Goal: Task Accomplishment & Management: Complete application form

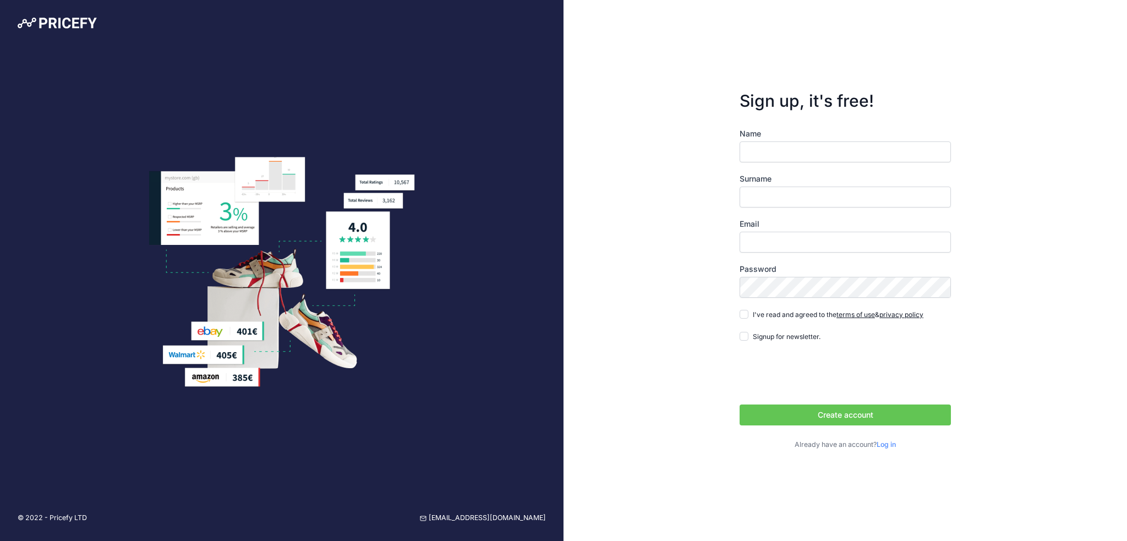
click at [801, 156] on input "Name" at bounding box center [845, 151] width 211 height 21
click at [1058, 188] on div "Sign up, it's free! Name Surname Email Password terms of use" at bounding box center [844, 270] width 563 height 541
click at [779, 150] on input "Name" at bounding box center [845, 151] width 211 height 21
type input "toni"
type input "marketing"
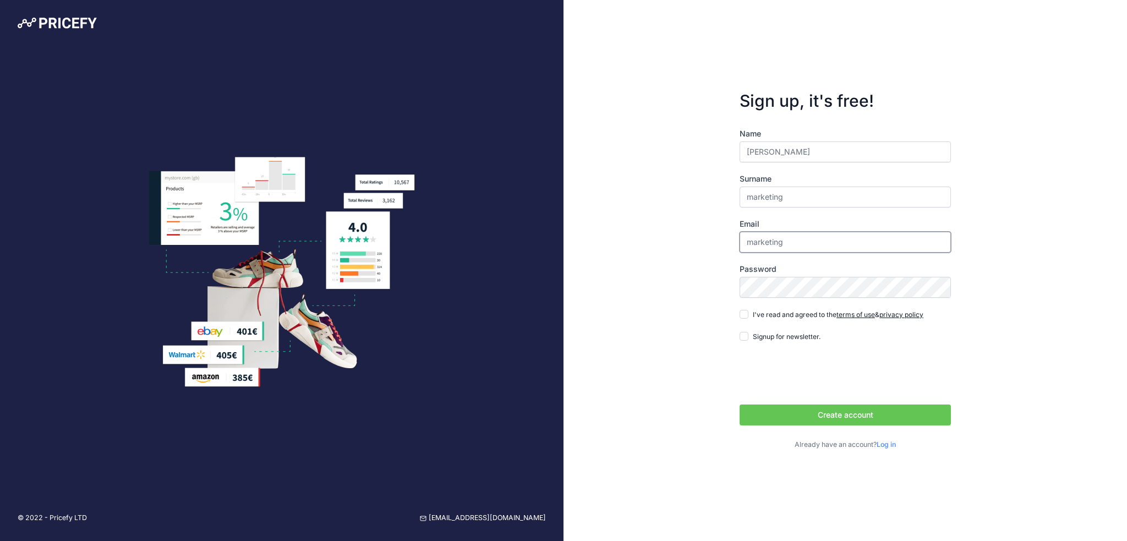
type input "[EMAIL_ADDRESS][DOMAIN_NAME]"
click at [1027, 217] on div "Sign up, it's free! Name toni Surname marketing Email marketing@xcombg.com" at bounding box center [844, 270] width 563 height 541
click at [646, 232] on div "Sign up, it's free! Name toni Surname marketing Email marketing@xcombg.com" at bounding box center [844, 270] width 563 height 541
click at [744, 316] on input "I've read and agreed to the terms of use & privacy policy" at bounding box center [744, 314] width 9 height 9
checkbox input "true"
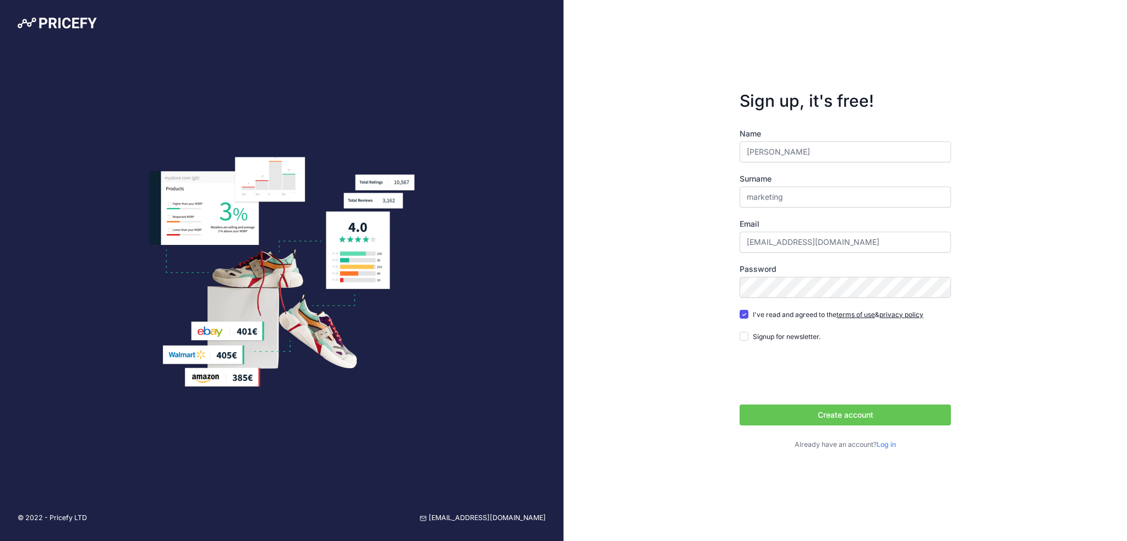
click at [884, 411] on button "Create account" at bounding box center [845, 414] width 211 height 21
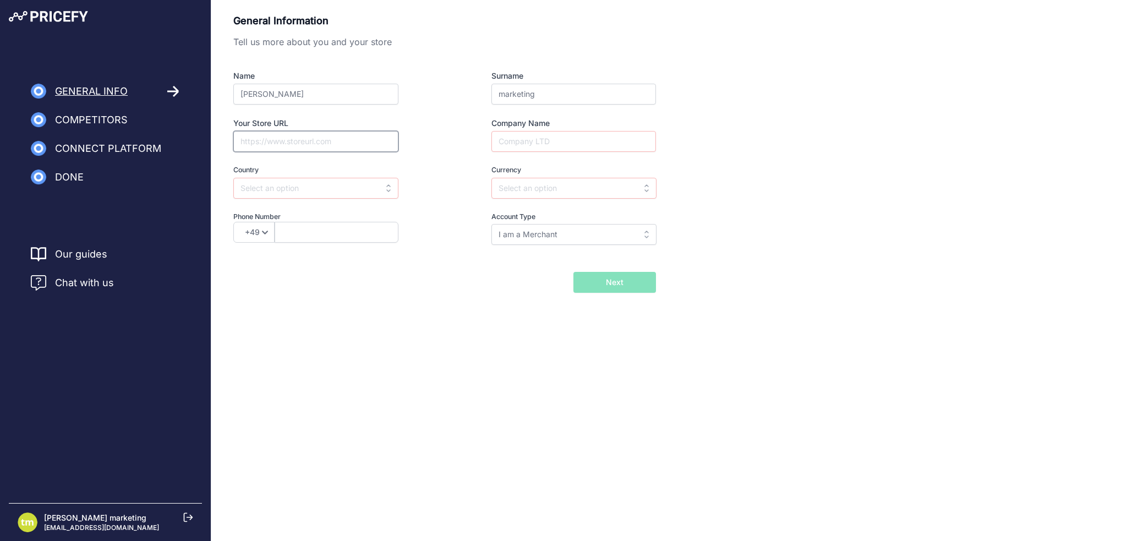
click at [295, 141] on input "Your Store URL" at bounding box center [315, 141] width 165 height 21
paste input "https://xcombg.com/"
type input "https://xcombg.com/"
click at [339, 180] on input "text" at bounding box center [315, 188] width 165 height 21
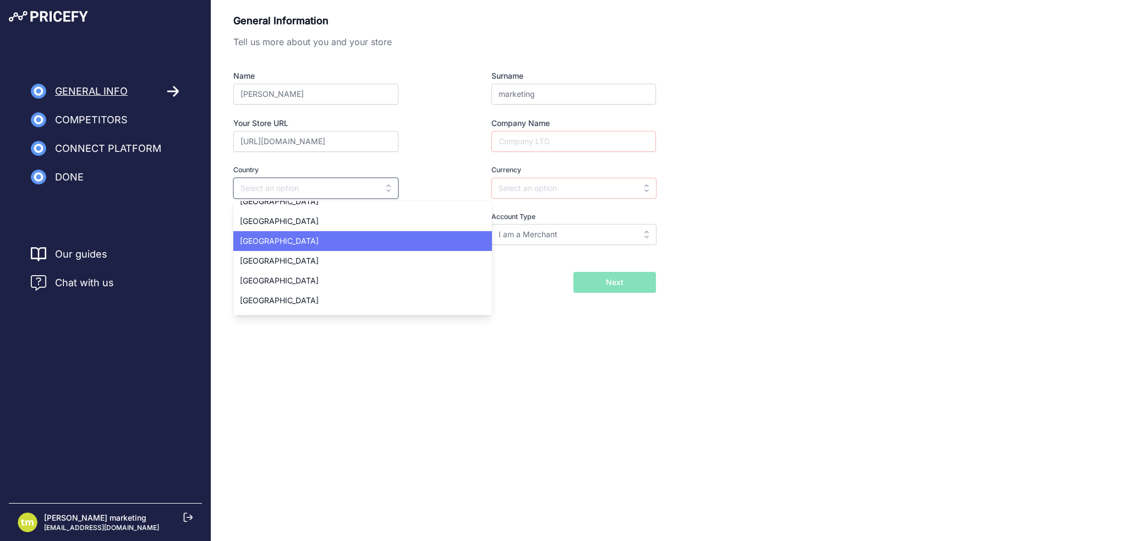
scroll to position [605, 0]
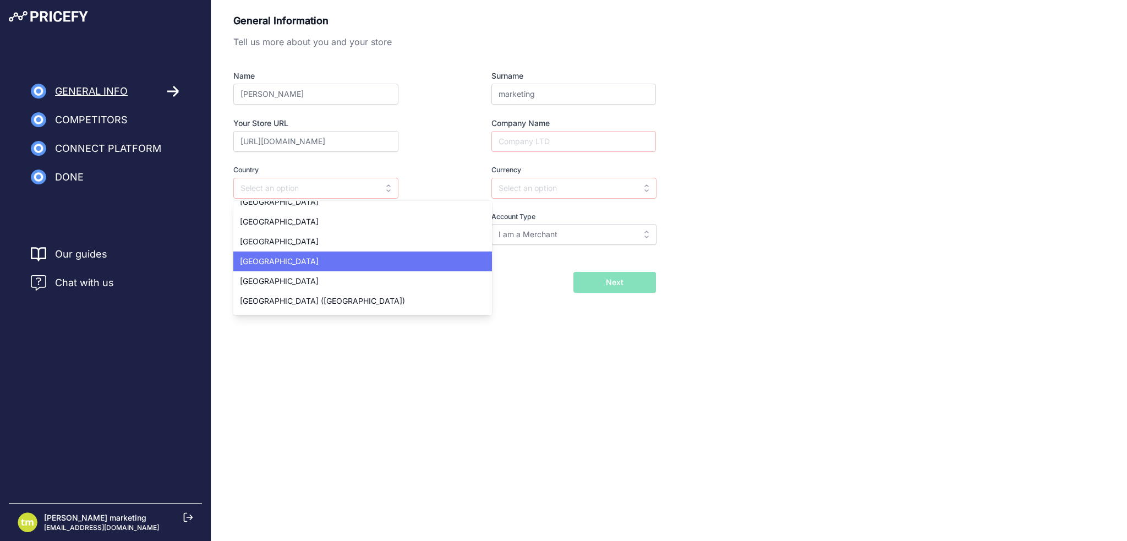
click at [313, 259] on div "Bulgaria" at bounding box center [362, 261] width 259 height 20
type input "Bulgaria"
type input "BGN"
select select "359"
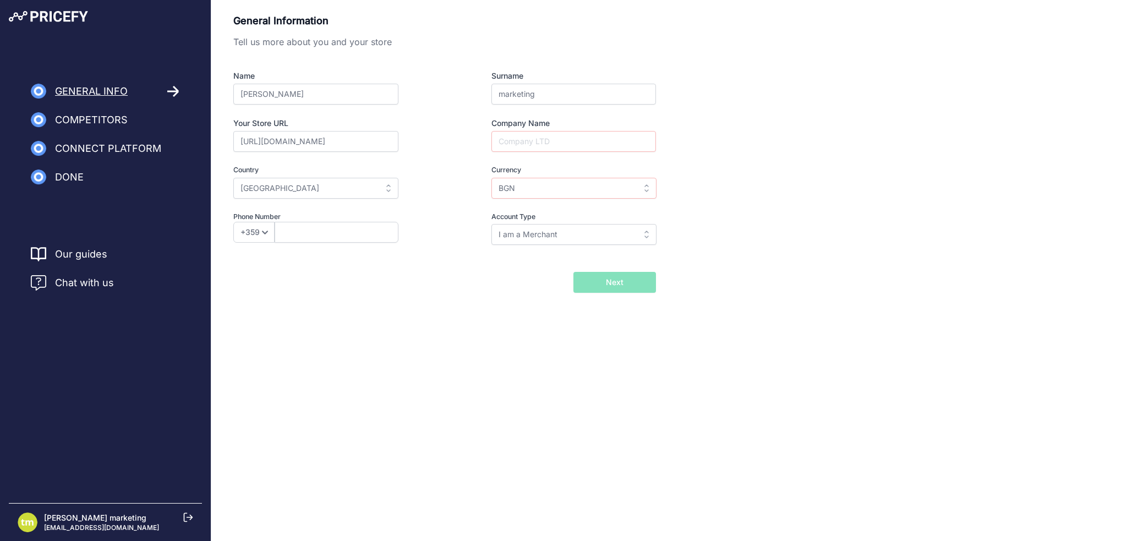
click at [400, 325] on div "General Information Tell us more about you and your store Name toni Surname mar…" at bounding box center [669, 170] width 916 height 341
drag, startPoint x: 566, startPoint y: 140, endPoint x: 675, endPoint y: 151, distance: 109.5
click at [566, 141] on input "Company Name" at bounding box center [573, 141] width 165 height 21
type input "Xcom LTD"
click at [440, 288] on div "Back I will import my catalog later Next" at bounding box center [444, 282] width 423 height 21
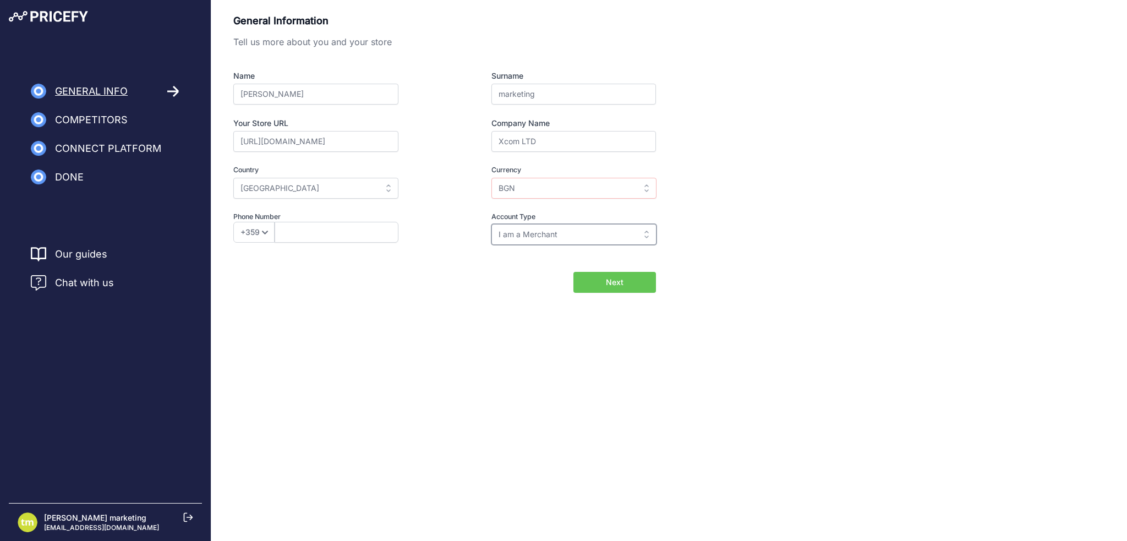
click at [552, 237] on input "I am a Merchant" at bounding box center [573, 234] width 165 height 21
click at [548, 254] on span "I am a Merchant" at bounding box center [527, 258] width 59 height 9
type input "I am a Merchant"
click at [380, 318] on div "General Information Tell us more about you and your store Name toni Surname mar…" at bounding box center [669, 170] width 916 height 341
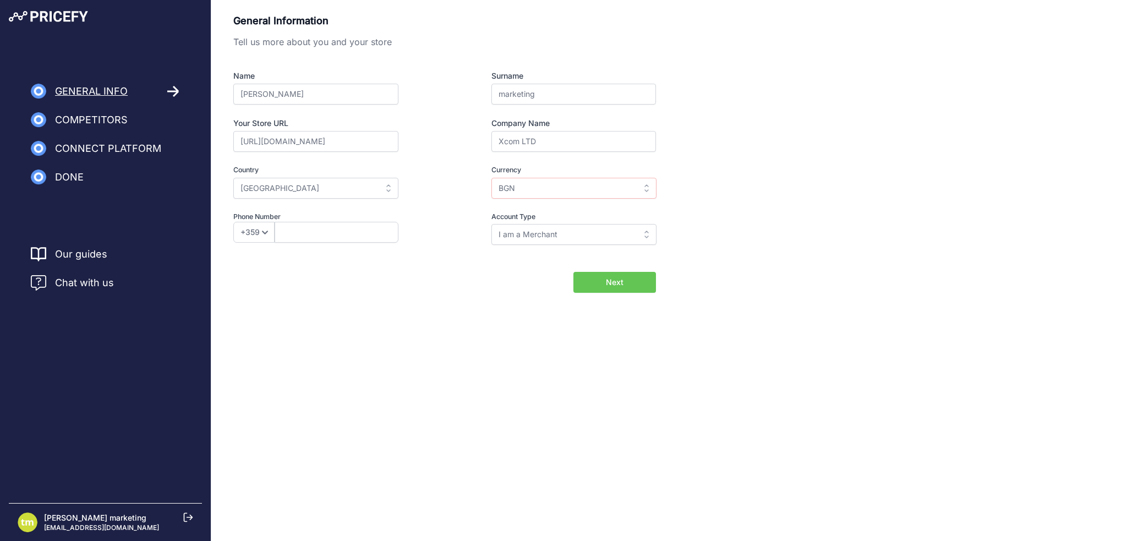
click at [612, 281] on span "Next" at bounding box center [615, 282] width 18 height 11
click at [309, 224] on input "text" at bounding box center [337, 232] width 124 height 21
type input "894355238"
click at [285, 321] on div "General Information Tell us more about you and your store Name toni Surname mar…" at bounding box center [669, 170] width 916 height 341
click at [614, 281] on span "Next" at bounding box center [615, 282] width 18 height 11
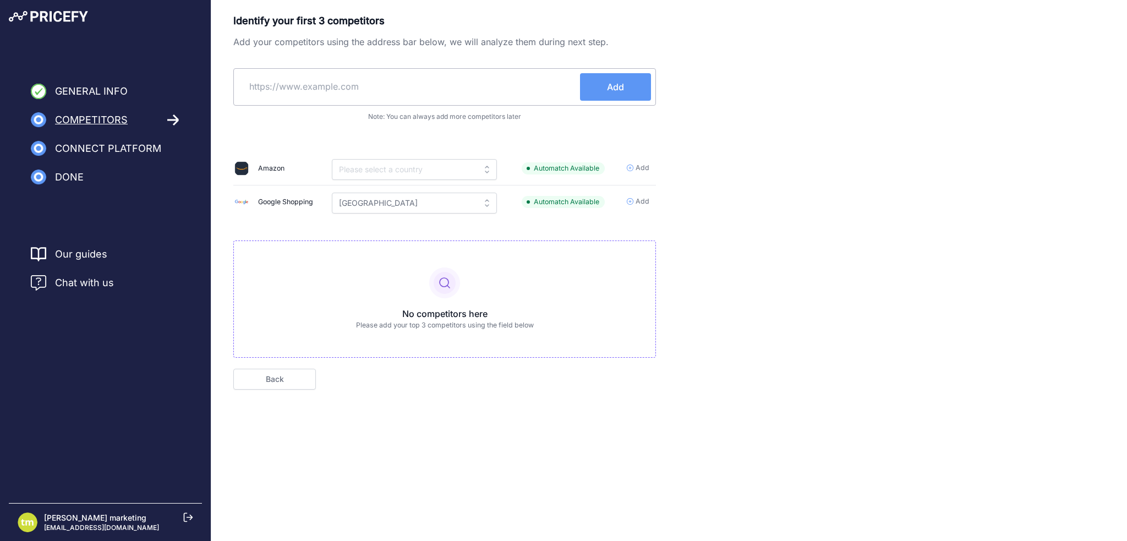
click at [355, 413] on div "Identify your first 3 competitors Add your competitors using the address bar be…" at bounding box center [669, 219] width 916 height 438
click at [387, 455] on body "Lorem Ipsum Close General Info Competitors Done" at bounding box center [563, 270] width 1127 height 541
click at [945, 242] on div "Identify your first 3 competitors Add your competitors using the address bar be…" at bounding box center [669, 201] width 872 height 376
click at [775, 169] on div "Identify your first 3 competitors Add your competitors using the address bar be…" at bounding box center [669, 201] width 872 height 376
click at [874, 198] on div "Identify your first 3 competitors Add your competitors using the address bar be…" at bounding box center [669, 201] width 872 height 376
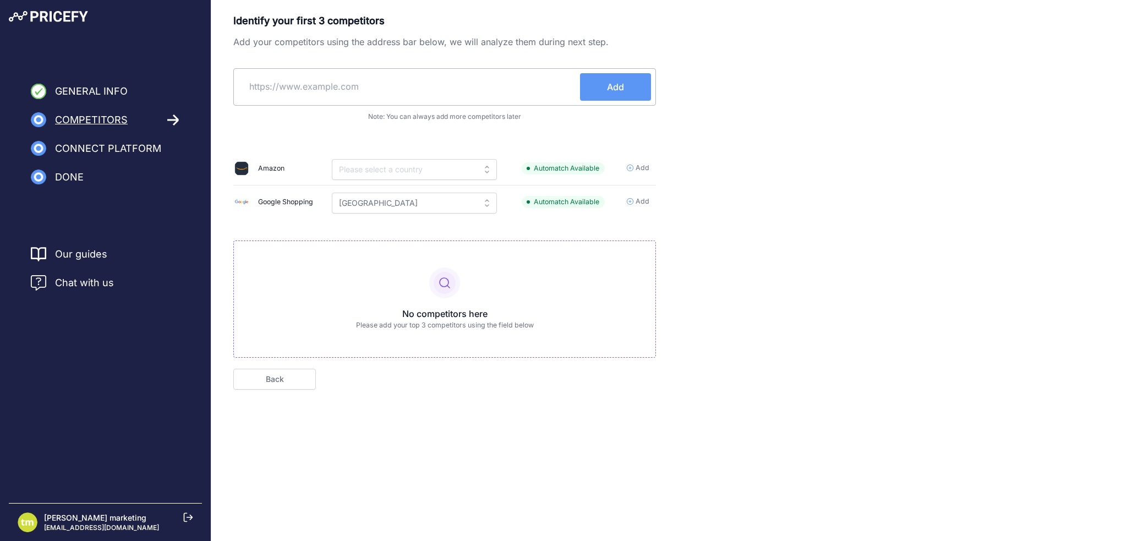
click at [461, 449] on body "Lorem Ipsum Close General Info Competitors Done" at bounding box center [563, 270] width 1127 height 541
click at [880, 238] on div "Identify your first 3 competitors Add your competitors using the address bar be…" at bounding box center [669, 201] width 872 height 376
click at [323, 79] on input "text" at bounding box center [409, 86] width 342 height 26
paste input "https://danimpex.com/"
type input "https://danimpex.com/"
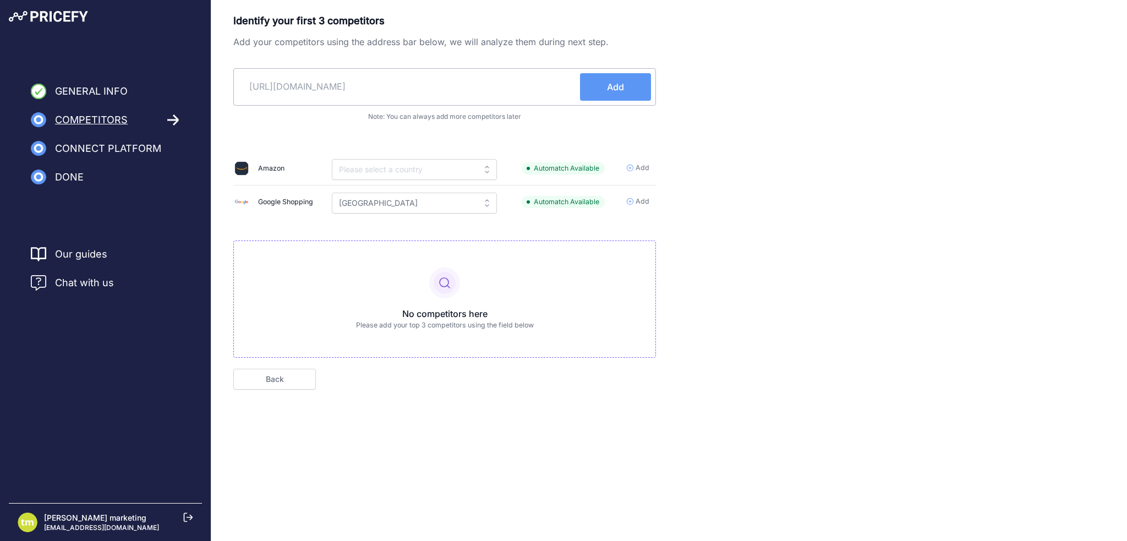
click at [610, 86] on span "Add" at bounding box center [615, 86] width 17 height 13
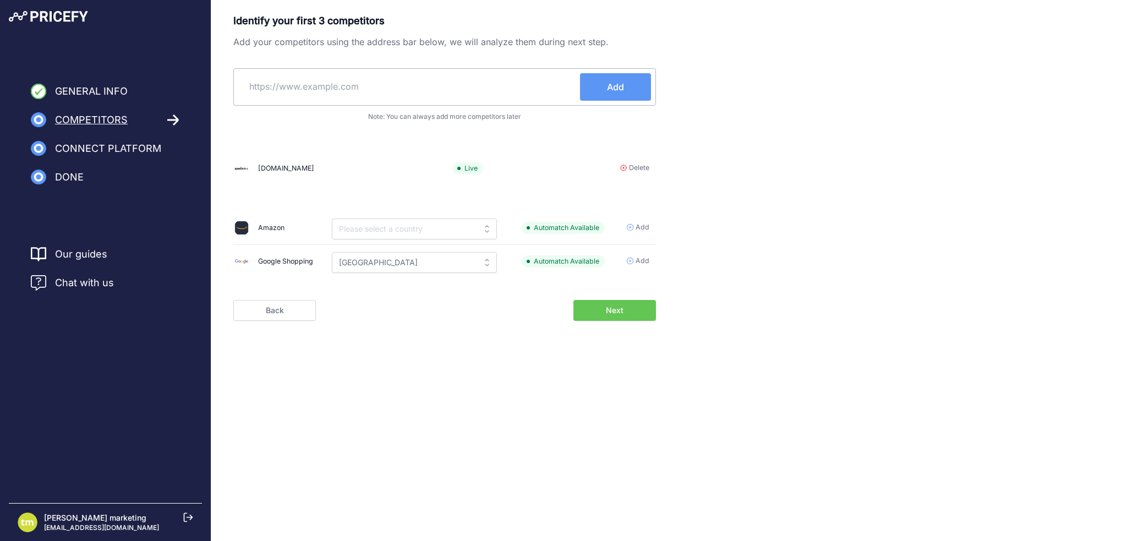
click at [333, 85] on input "text" at bounding box center [409, 86] width 342 height 26
paste input "https://www.ic-intracom.bg/bg/"
type input "https://www.ic-intracom.bg/bg/"
click at [614, 87] on span "Add" at bounding box center [615, 86] width 17 height 13
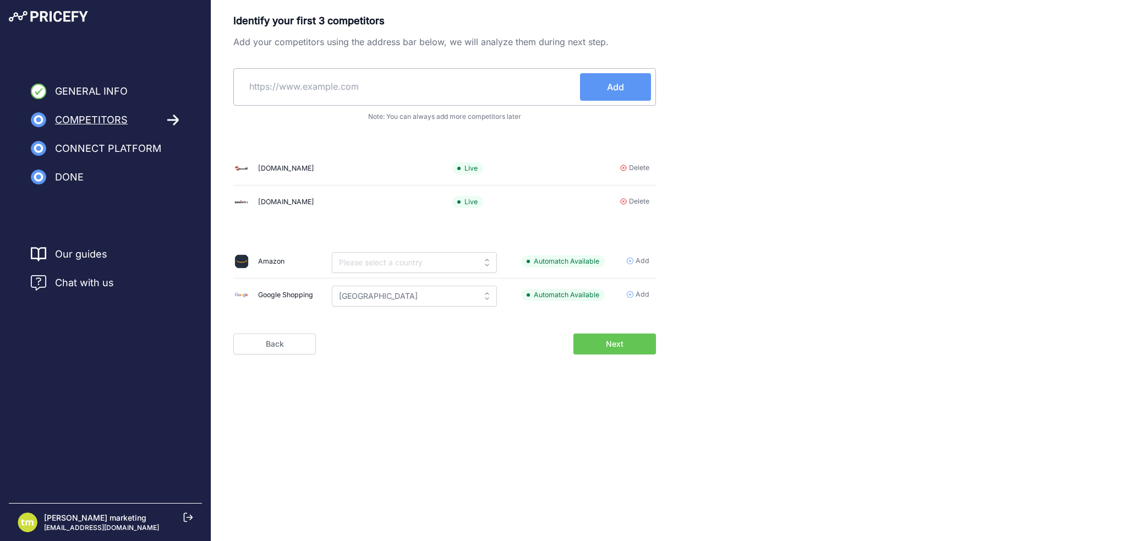
click at [310, 87] on input "text" at bounding box center [409, 86] width 342 height 26
paste input "https://pacostar.eu/"
type input "https://pacostar.eu/"
click at [623, 86] on span "Add" at bounding box center [615, 86] width 17 height 13
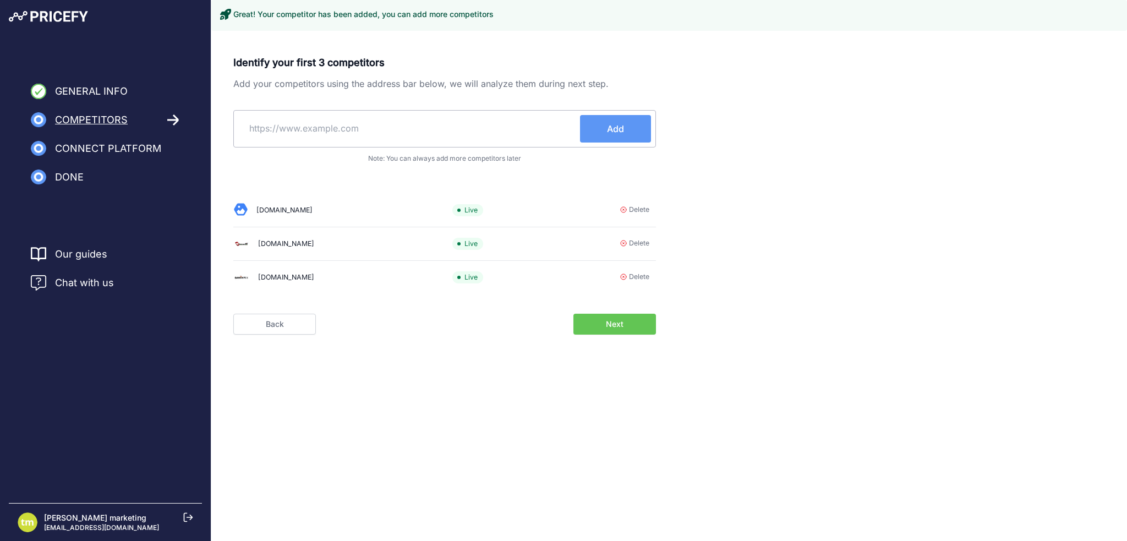
click at [618, 327] on span "Next" at bounding box center [615, 324] width 18 height 11
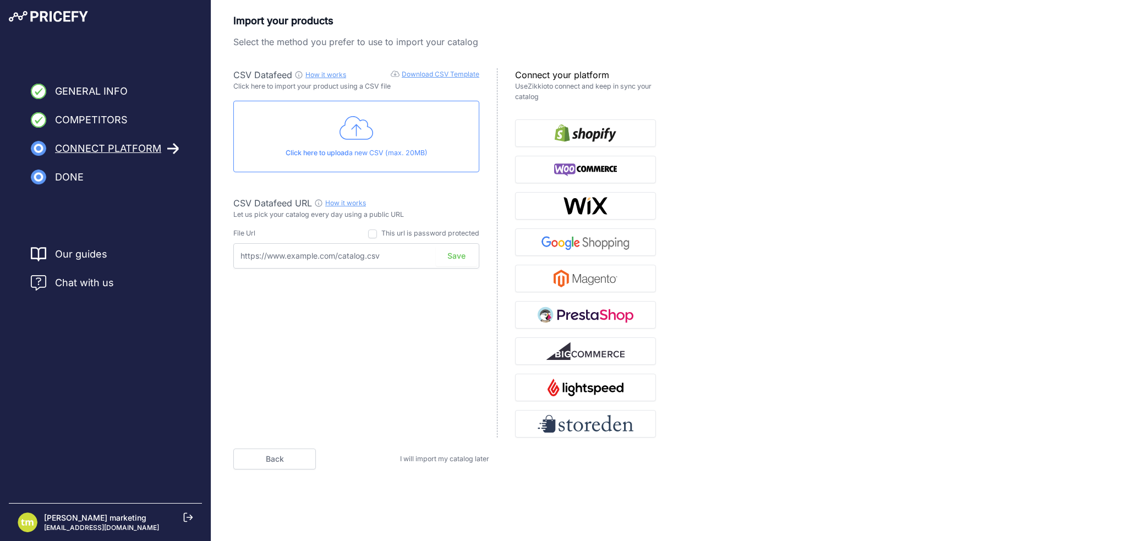
drag, startPoint x: 401, startPoint y: 254, endPoint x: 240, endPoint y: 260, distance: 161.3
click at [240, 260] on input "text" at bounding box center [356, 255] width 246 height 25
click at [279, 249] on input "text" at bounding box center [356, 255] width 246 height 25
click at [313, 255] on input "text" at bounding box center [356, 255] width 246 height 25
paste input "[URL][DOMAIN_NAME]"
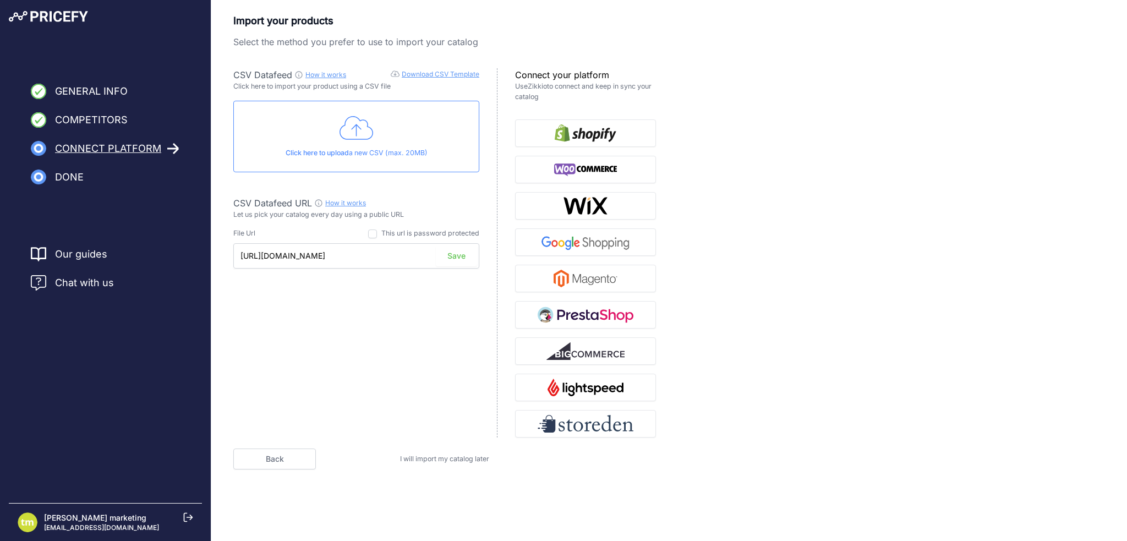
scroll to position [0, 15]
type input "[URL][DOMAIN_NAME]"
click at [351, 307] on div "CSV Datafeed How it works Download CSV Template Check guide for CSV Datafeed Cl…" at bounding box center [365, 252] width 264 height 369
click at [452, 258] on button "Save" at bounding box center [456, 255] width 41 height 21
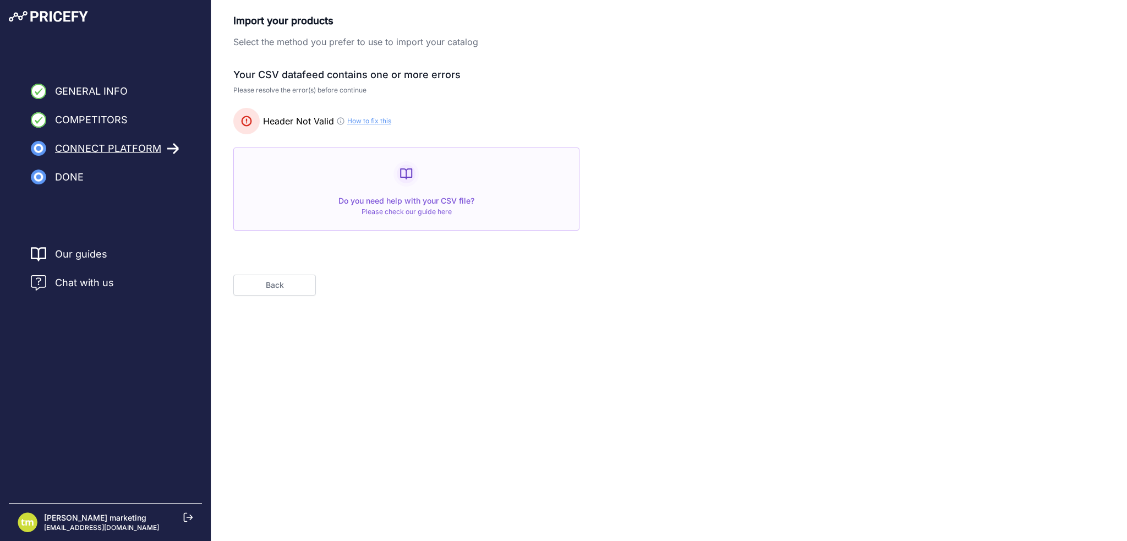
click at [267, 251] on div "Your CSV datafeed contains one or more errors Please resolve the error(s) befor…" at bounding box center [444, 181] width 423 height 227
click at [306, 380] on body "Lorem Ipsum Close General Info Competitors Connect Platform Done" at bounding box center [563, 270] width 1127 height 541
